Goal: Navigation & Orientation: Find specific page/section

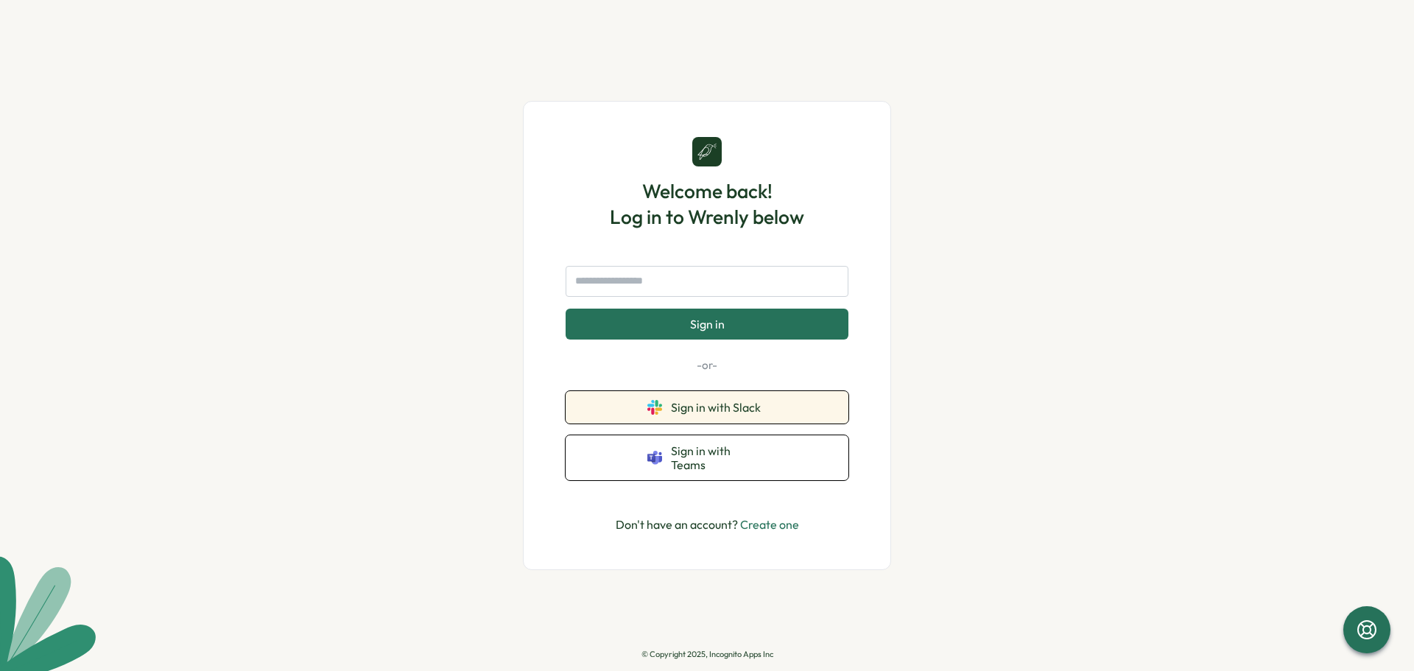
click at [698, 411] on span "Sign in with Slack" at bounding box center [719, 407] width 96 height 13
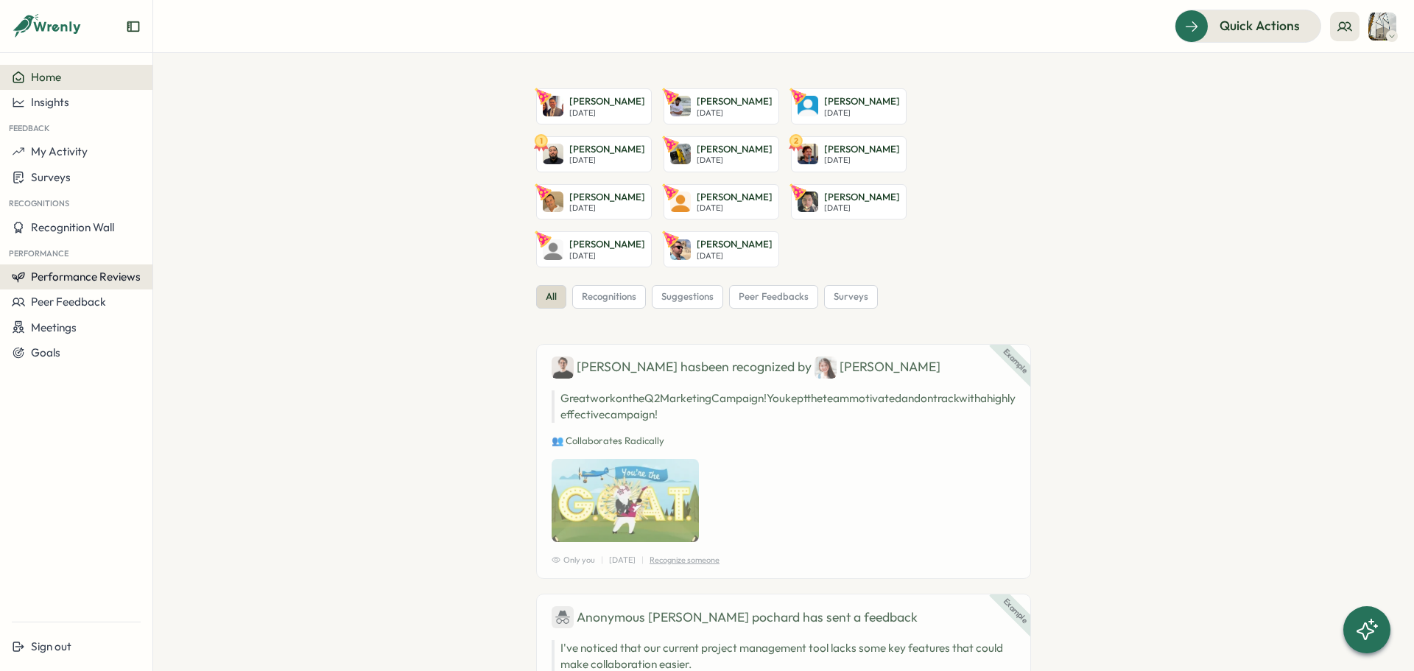
click at [108, 274] on span "Performance Reviews" at bounding box center [86, 277] width 110 height 14
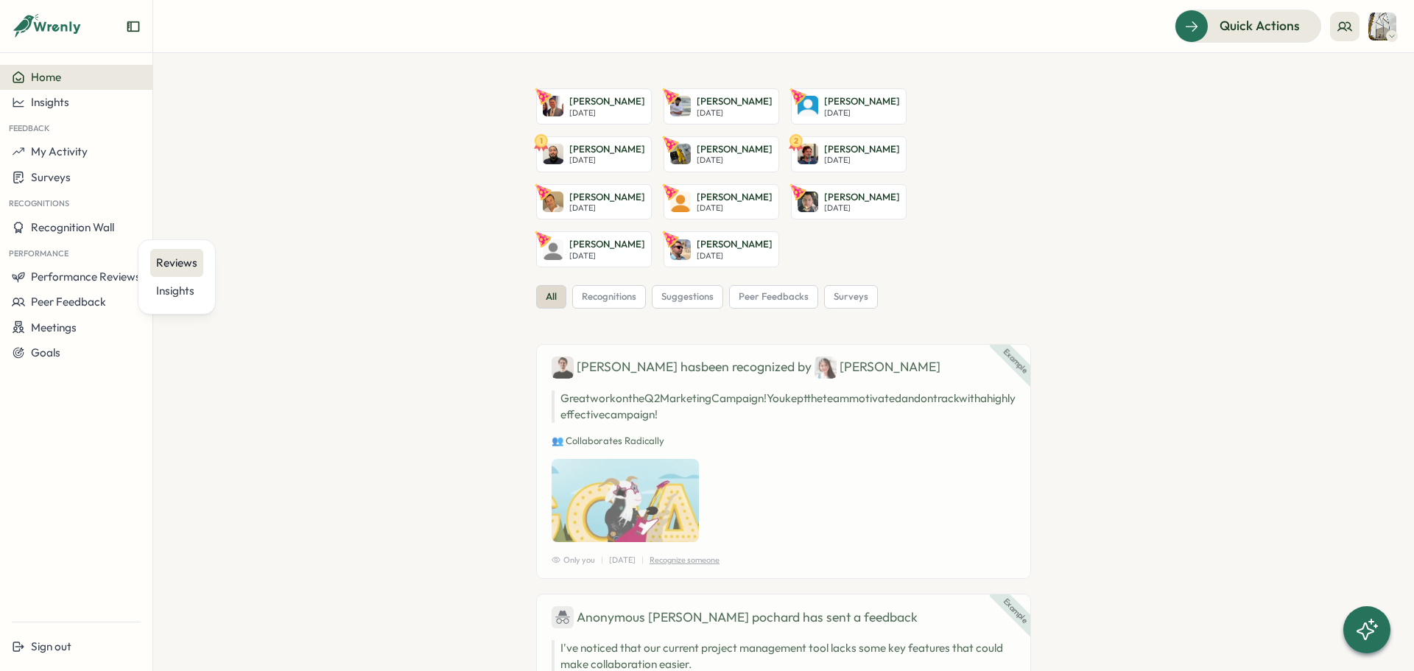
click at [185, 266] on div "Reviews" at bounding box center [176, 263] width 41 height 16
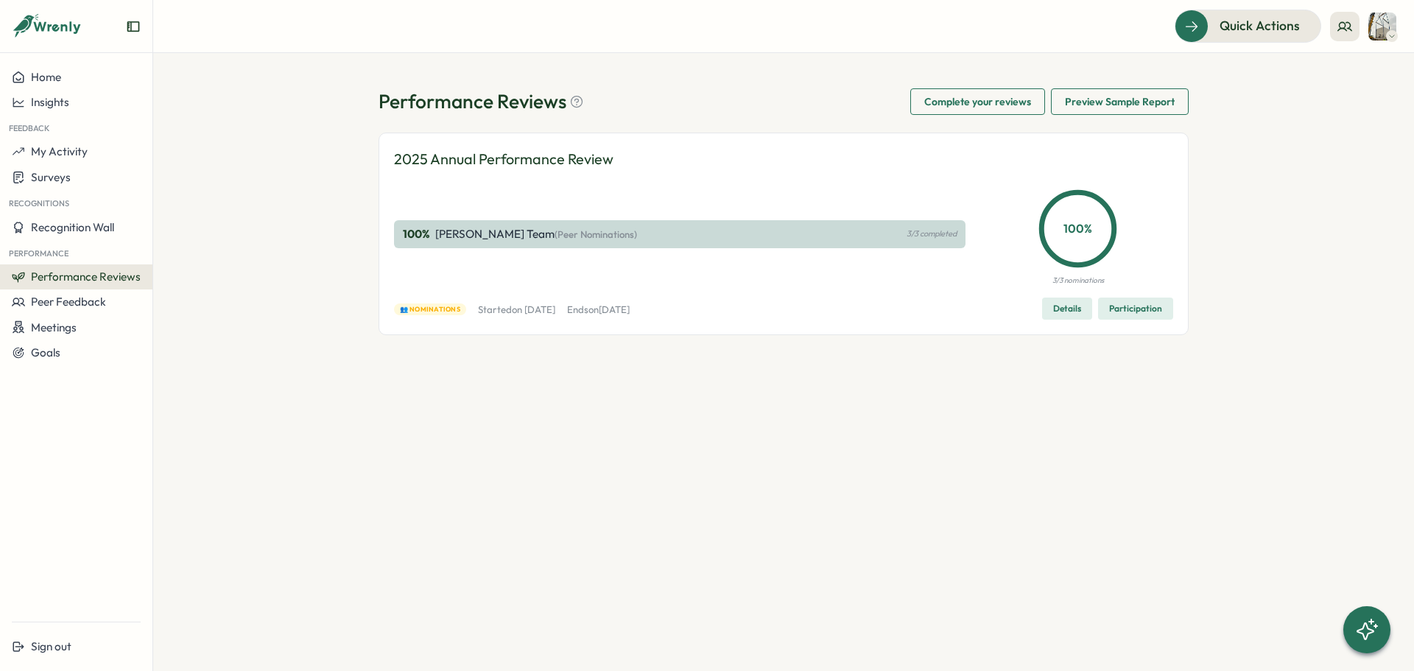
click at [1064, 307] on span "Details" at bounding box center [1067, 308] width 28 height 21
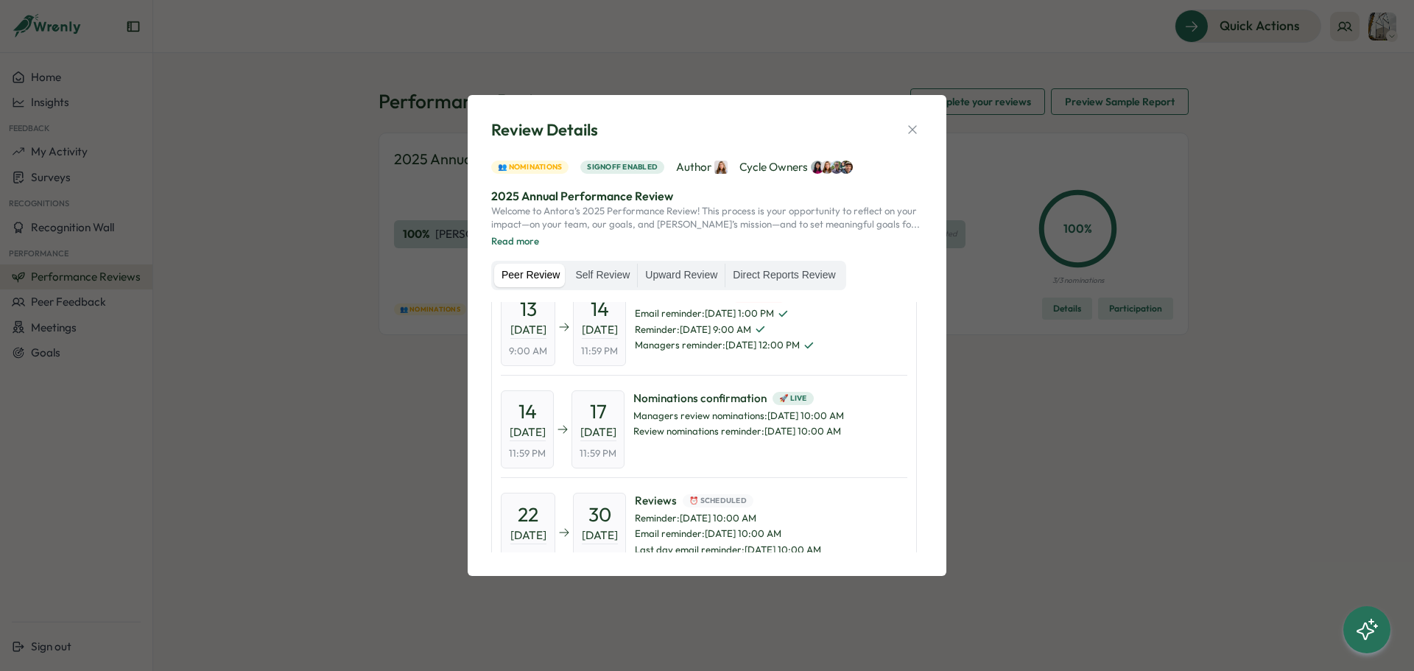
scroll to position [74, 0]
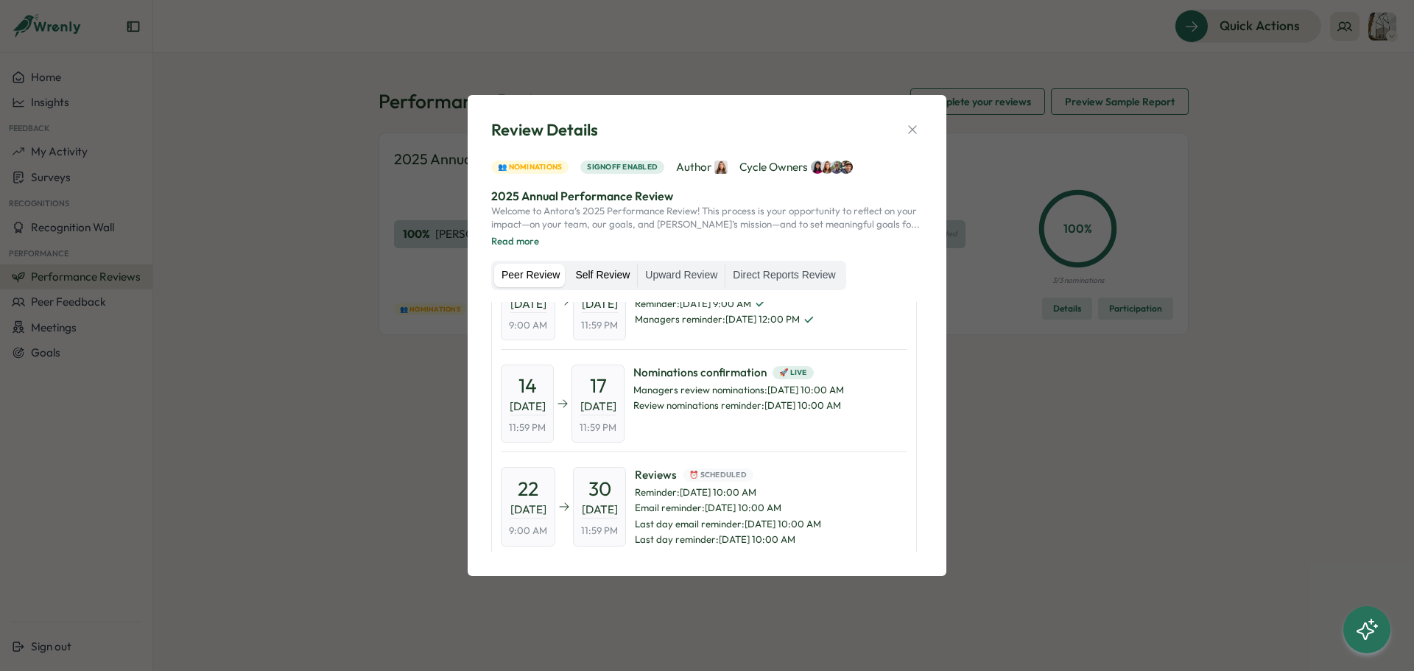
click at [595, 274] on label "Self Review" at bounding box center [602, 276] width 69 height 24
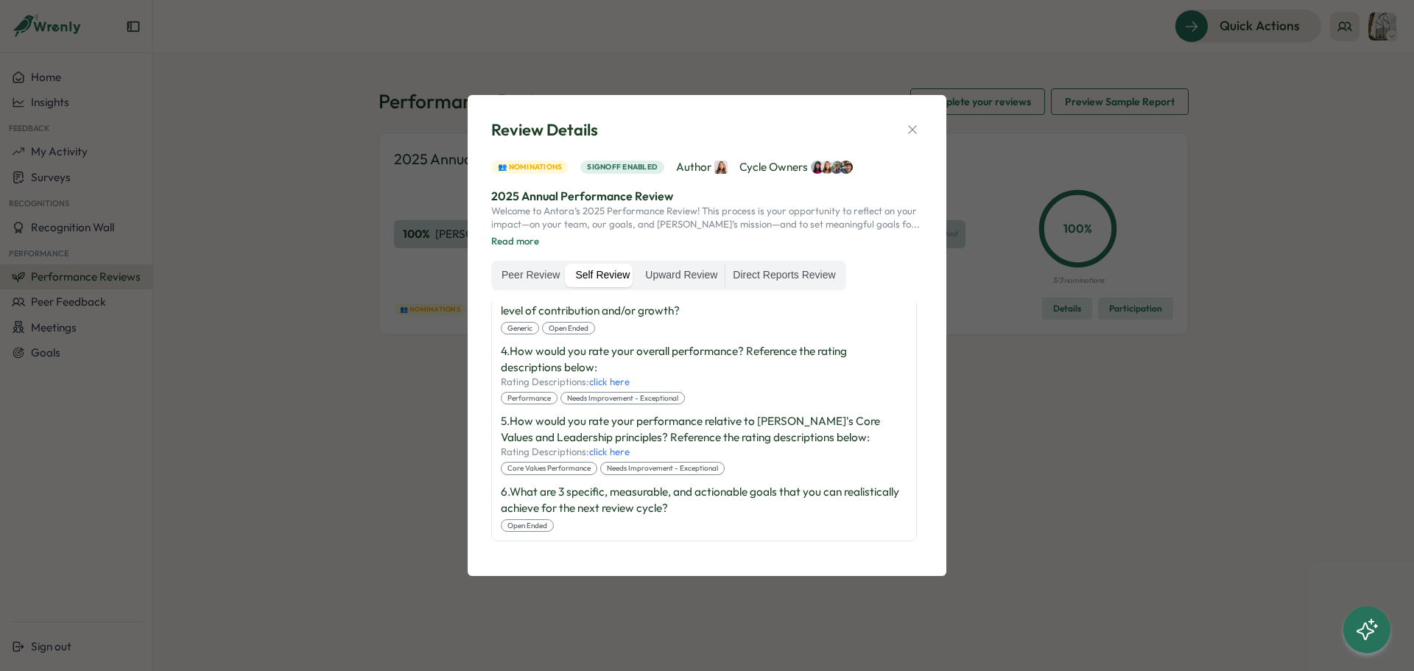
scroll to position [432, 0]
click at [692, 282] on label "Upward Review" at bounding box center [681, 276] width 87 height 24
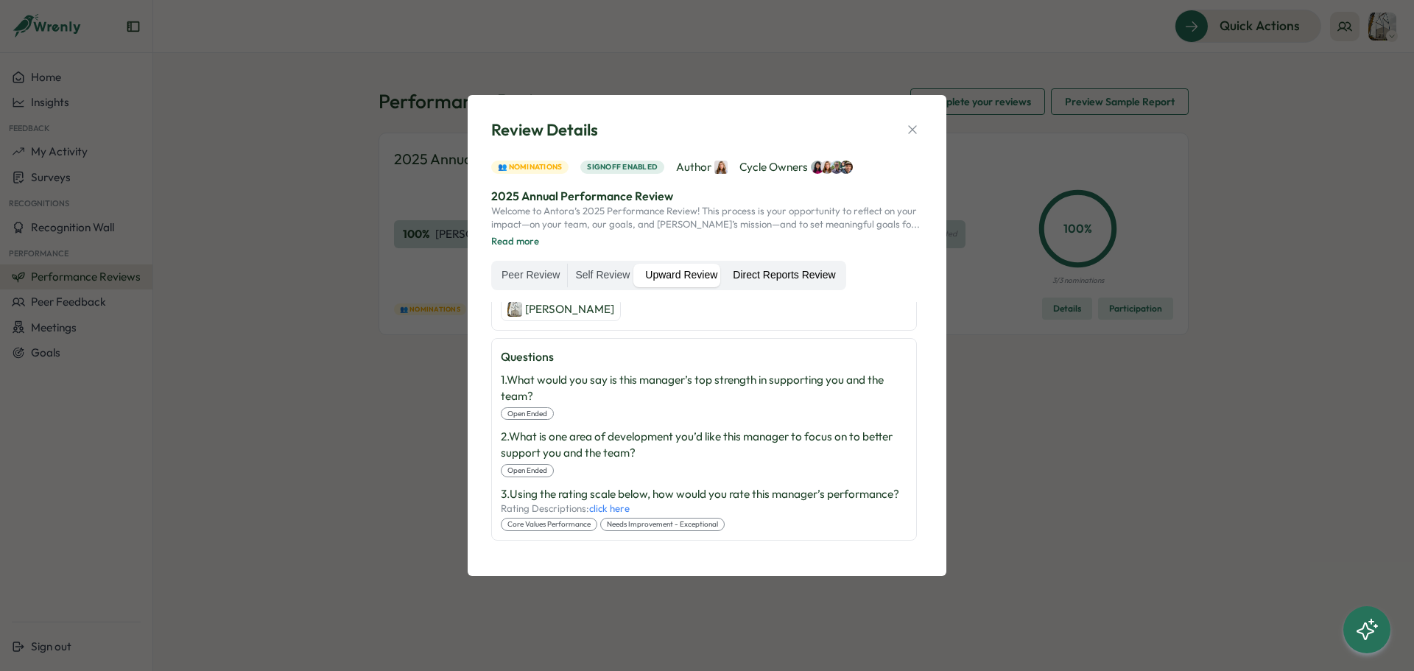
click at [825, 278] on label "Direct Reports Review" at bounding box center [784, 276] width 117 height 24
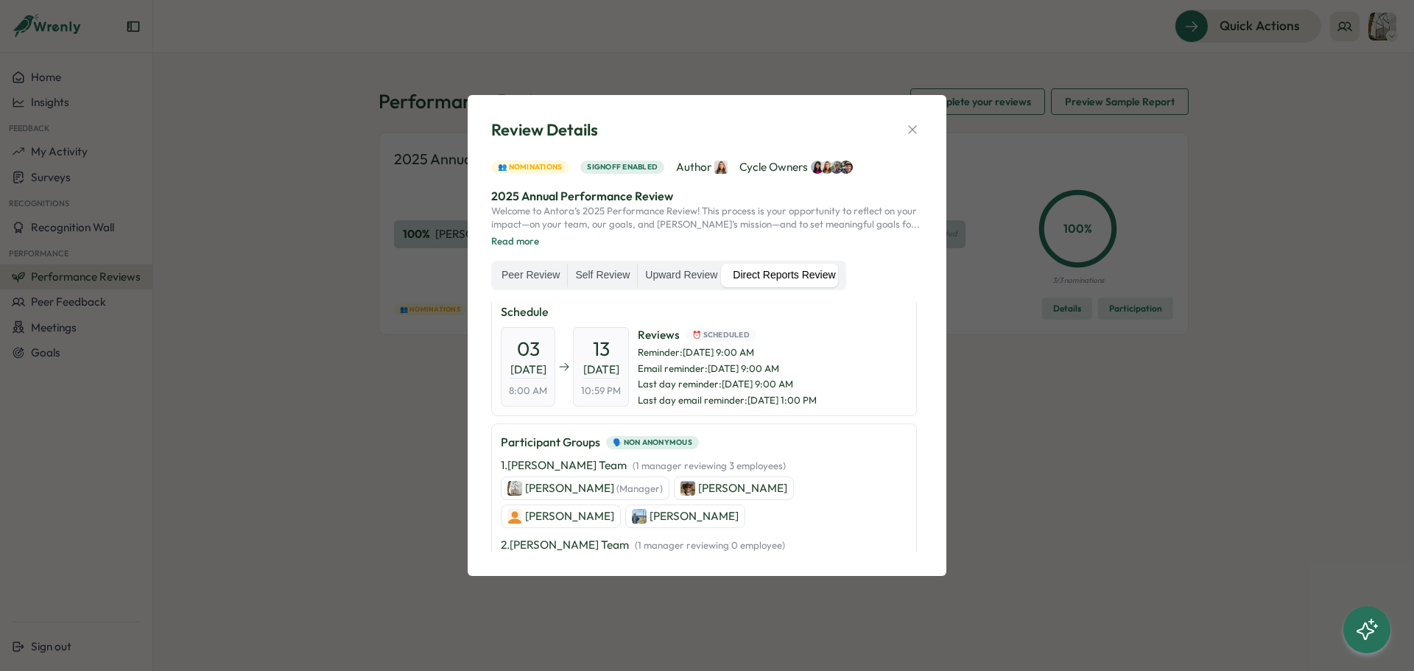
scroll to position [0, 0]
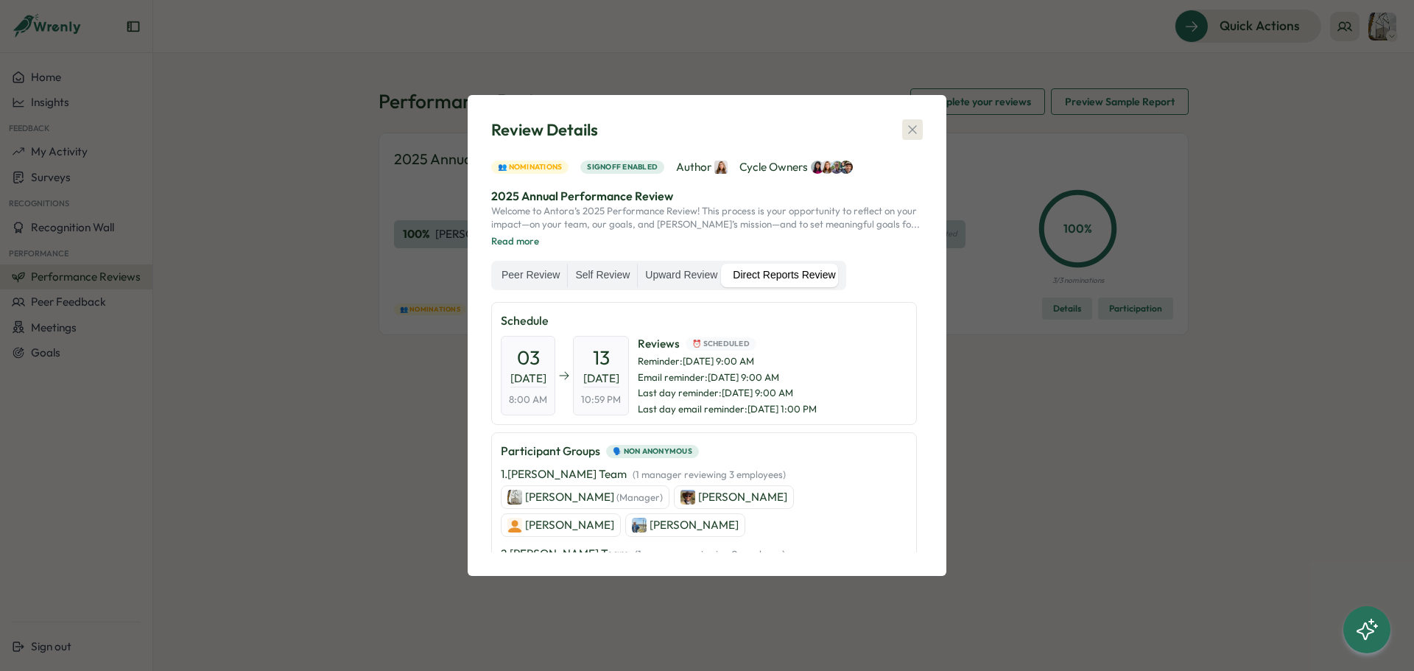
click at [907, 136] on icon "button" at bounding box center [912, 129] width 15 height 15
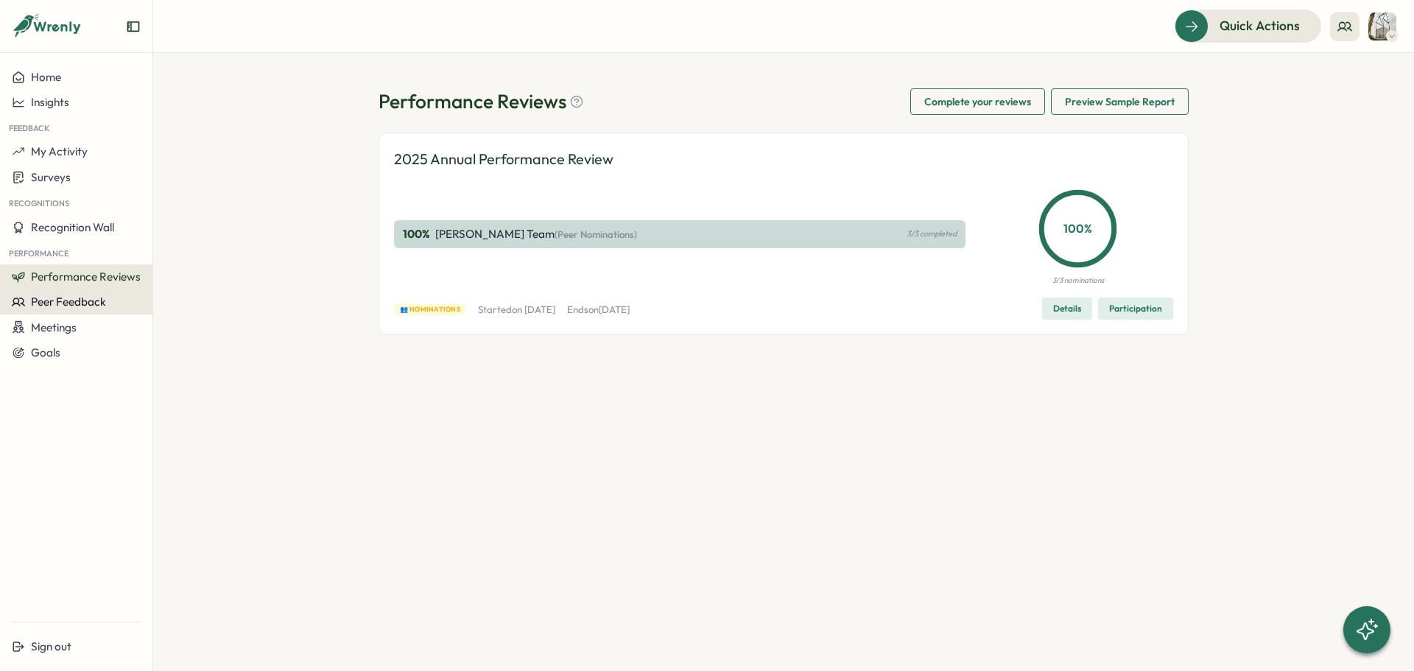
click at [85, 303] on span "Peer Feedback" at bounding box center [68, 302] width 75 height 14
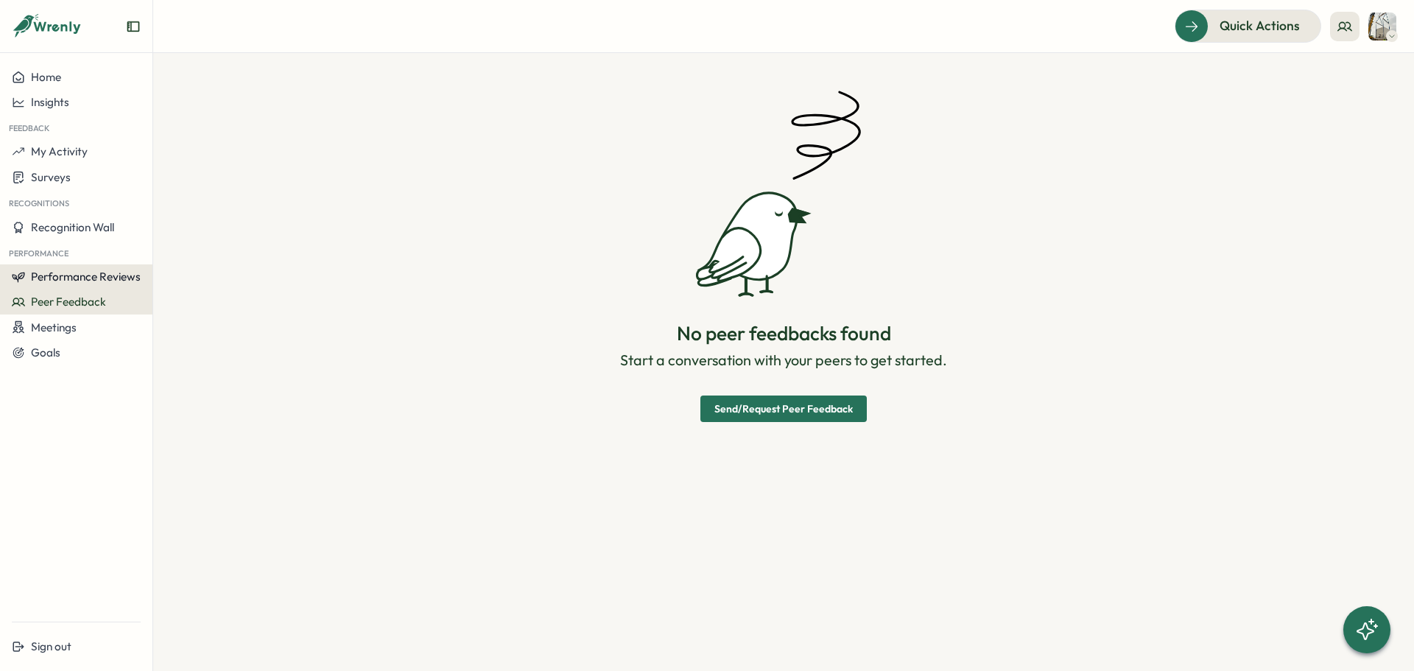
click at [102, 284] on button "Performance Reviews" at bounding box center [76, 276] width 152 height 25
click at [172, 290] on div "Insights" at bounding box center [176, 291] width 41 height 16
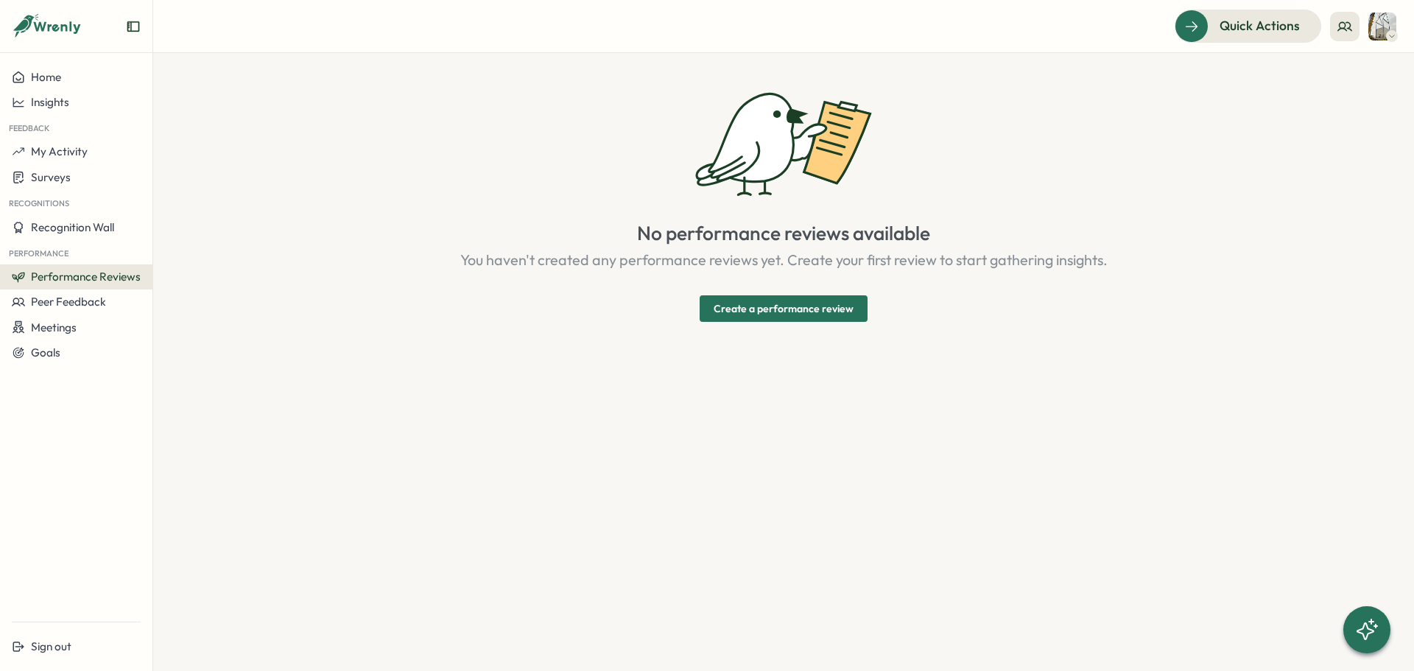
click at [80, 278] on span "Performance Reviews" at bounding box center [86, 277] width 110 height 14
click at [177, 267] on div "Reviews" at bounding box center [176, 263] width 41 height 16
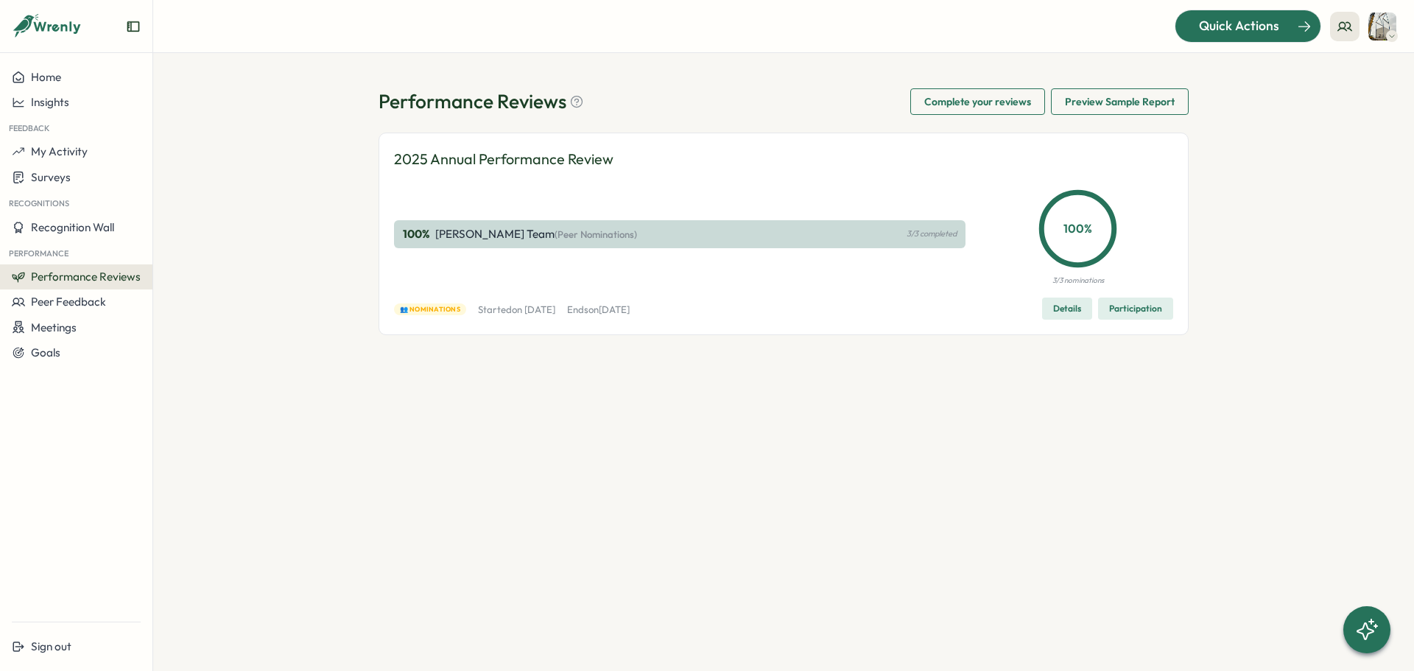
click at [1248, 32] on span "Quick Actions" at bounding box center [1239, 25] width 80 height 19
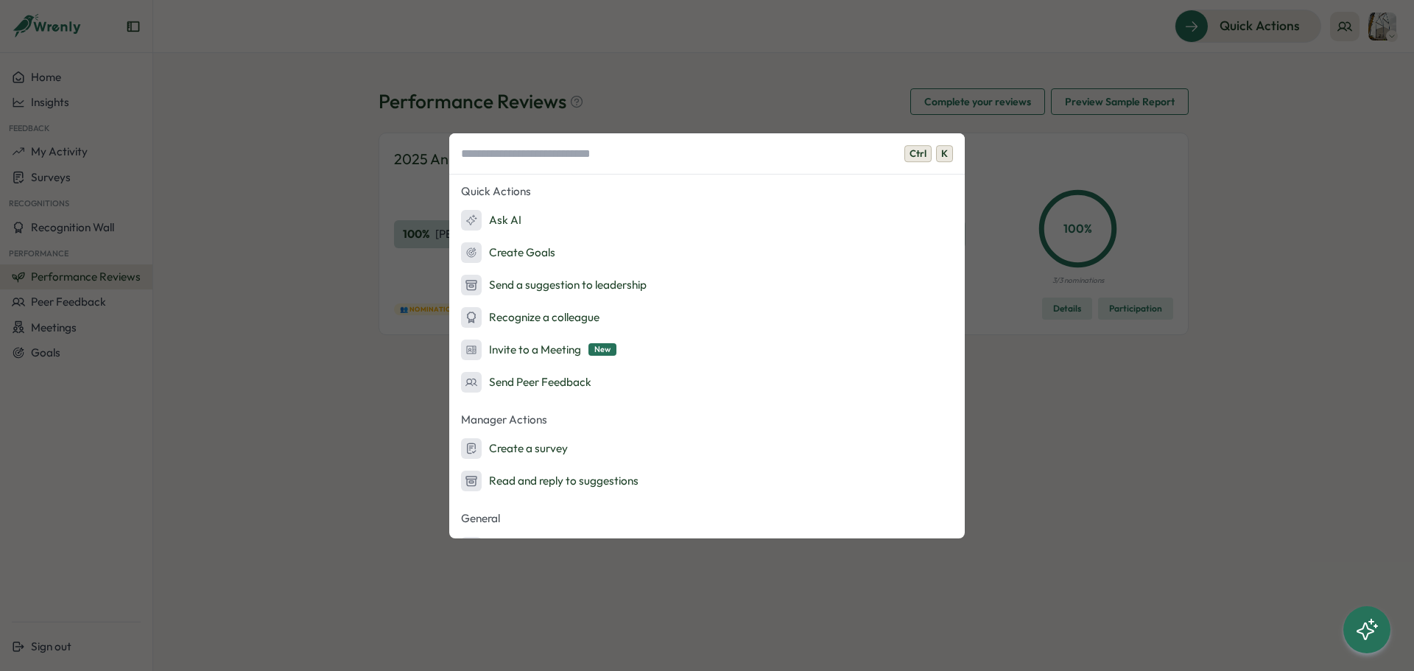
click at [688, 99] on div "Ctrl K Quick Actions Ask AI Create Goals Send a suggestion to leadership Recogn…" at bounding box center [707, 335] width 1414 height 671
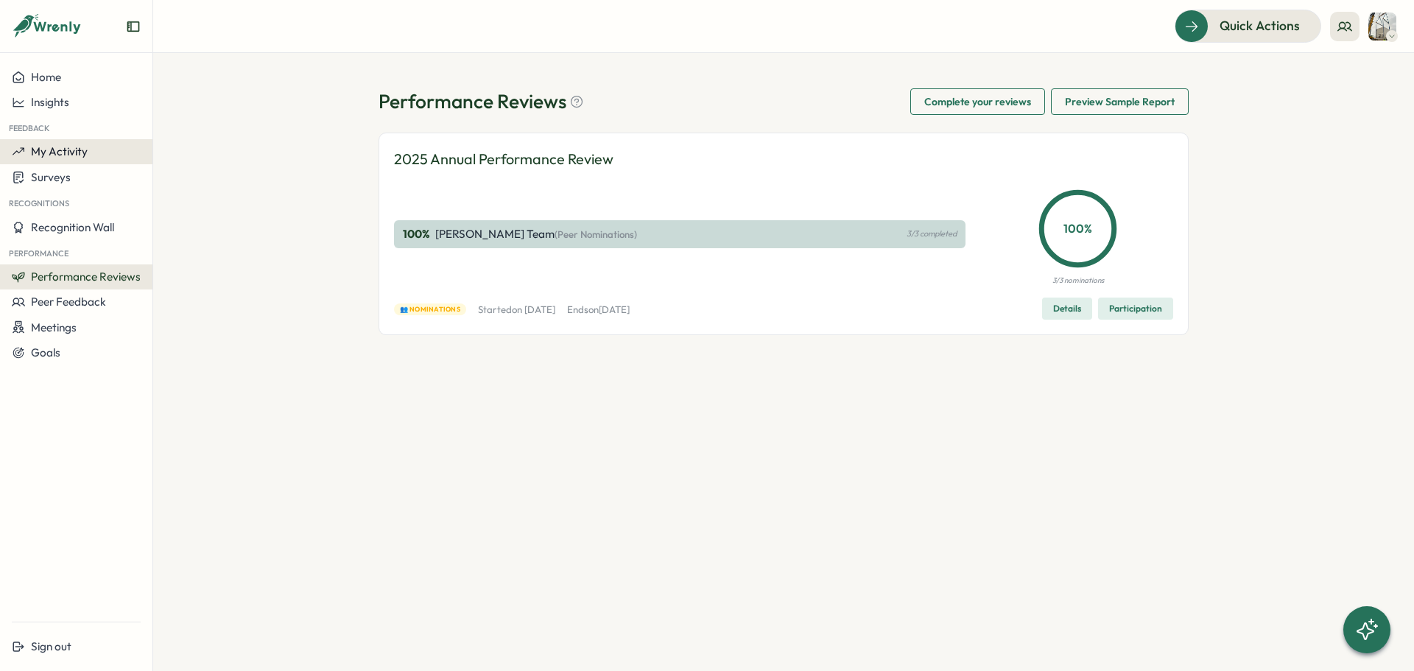
click at [81, 161] on button "My Activity" at bounding box center [76, 151] width 152 height 25
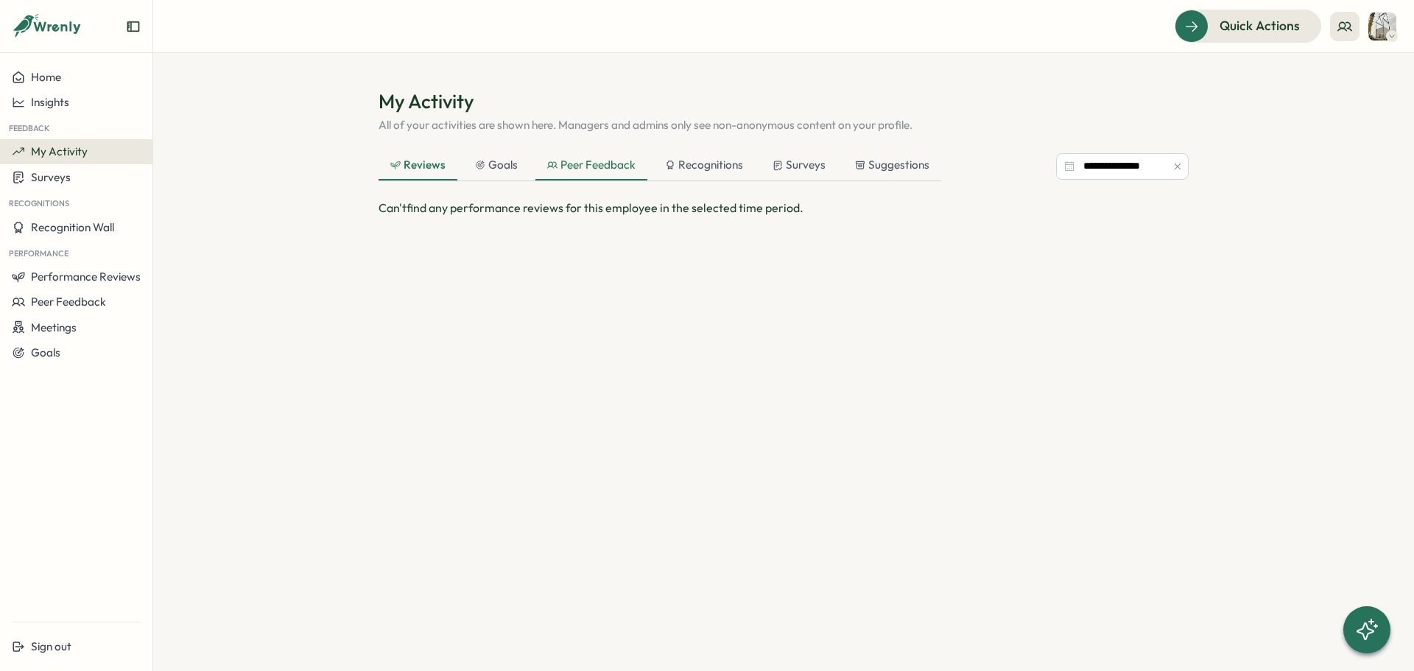
click at [569, 165] on div "Peer Feedback" at bounding box center [591, 165] width 88 height 16
click at [697, 168] on div "Recognitions" at bounding box center [704, 165] width 78 height 16
click at [776, 165] on icon at bounding box center [778, 165] width 7 height 9
click at [876, 164] on div "Suggestions" at bounding box center [892, 165] width 74 height 16
click at [444, 169] on div "Reviews" at bounding box center [418, 165] width 78 height 29
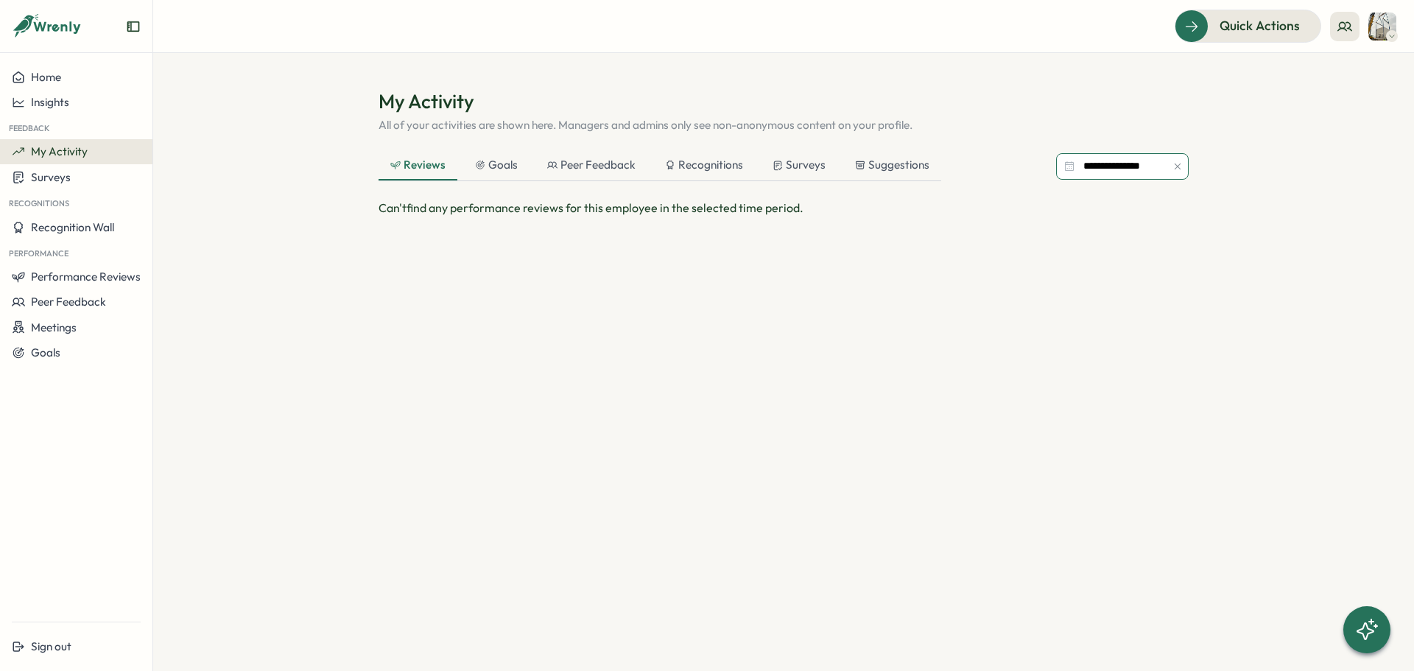
click at [1130, 161] on input "**********" at bounding box center [1122, 166] width 133 height 27
click at [1273, 127] on section "**********" at bounding box center [783, 362] width 1261 height 618
click at [65, 80] on div "Home" at bounding box center [76, 77] width 129 height 13
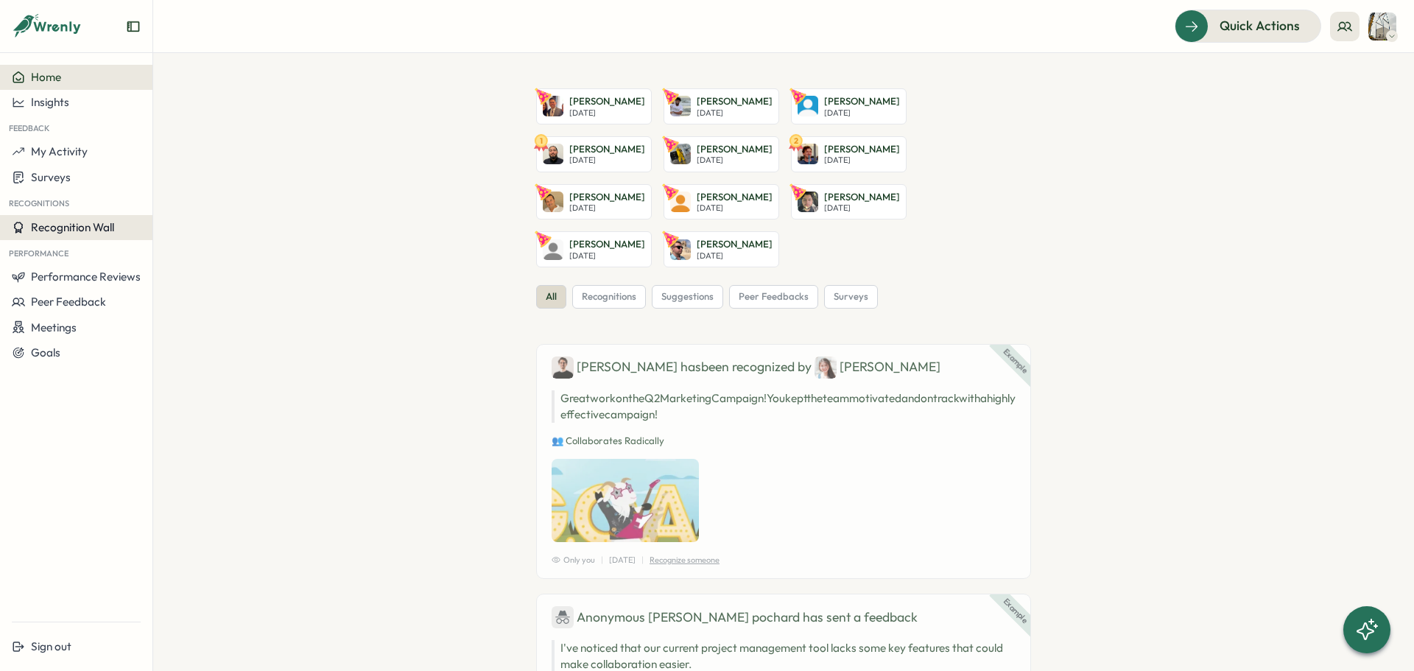
click at [94, 228] on span "Recognition Wall" at bounding box center [72, 227] width 83 height 14
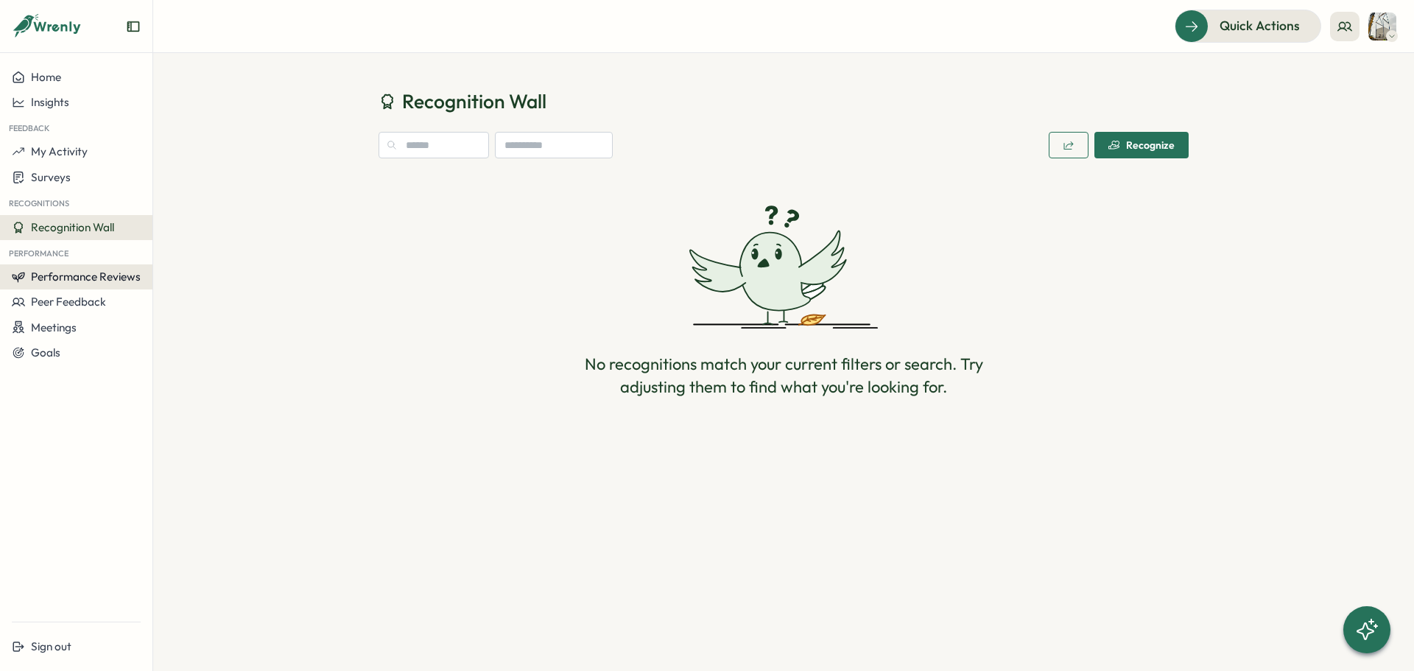
click at [105, 273] on span "Performance Reviews" at bounding box center [86, 277] width 110 height 14
click at [185, 262] on div "Reviews" at bounding box center [176, 263] width 41 height 16
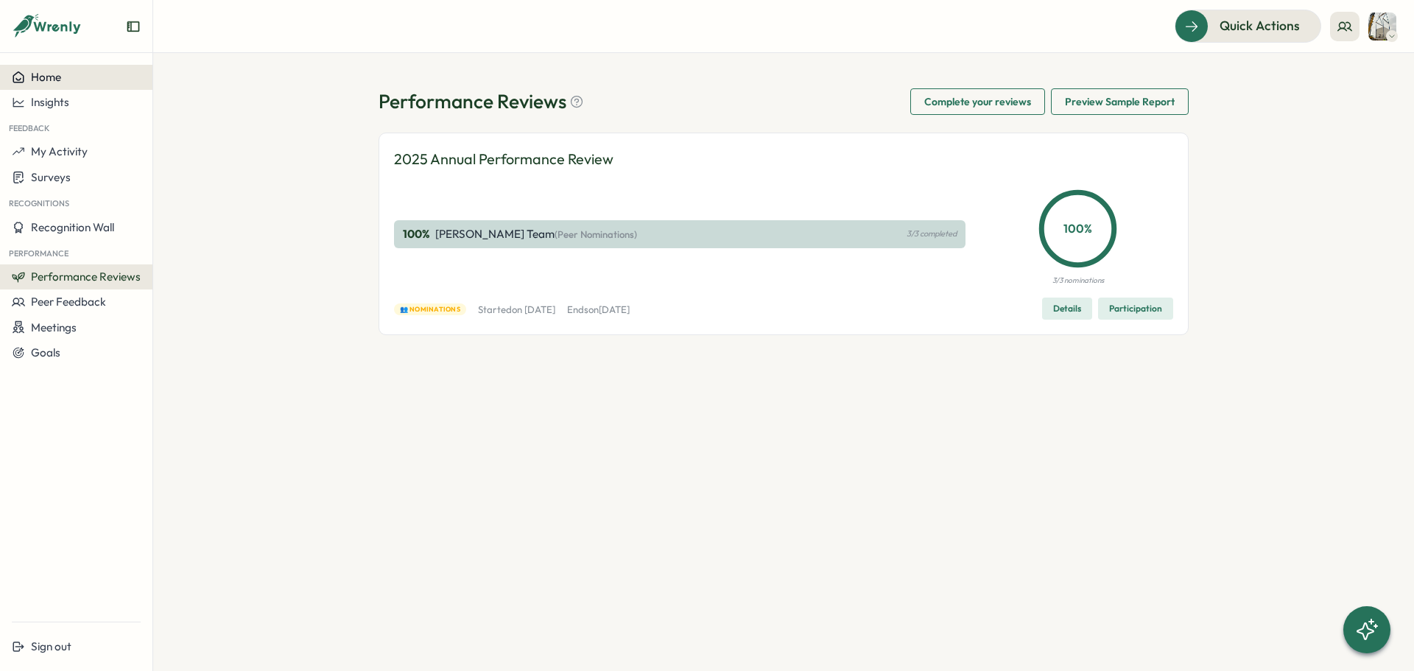
click at [85, 86] on button "Home" at bounding box center [76, 77] width 152 height 25
